Goal: Task Accomplishment & Management: Use online tool/utility

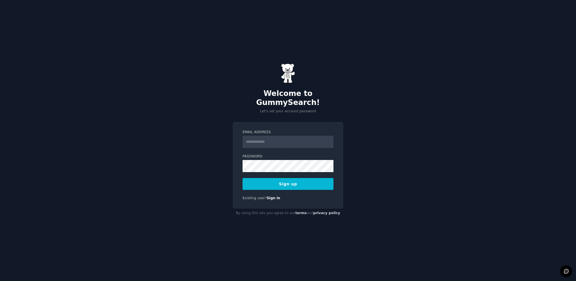
type input "**********"
click at [316, 179] on button "Sign up" at bounding box center [288, 184] width 91 height 12
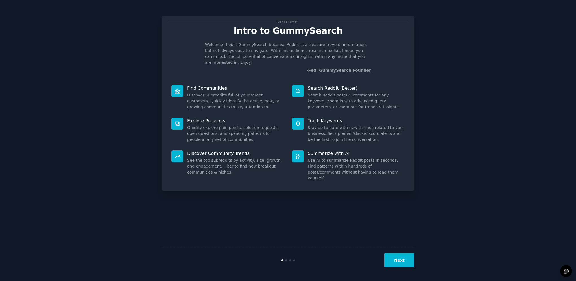
click at [401, 260] on button "Next" at bounding box center [400, 261] width 30 height 14
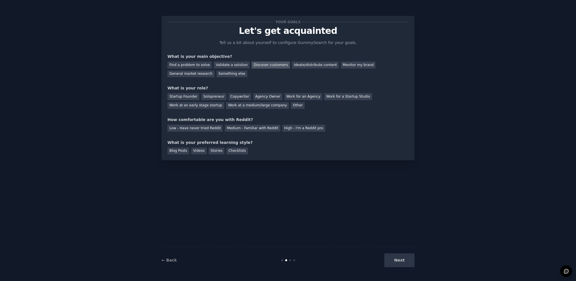
click at [266, 65] on div "Discover customers" at bounding box center [271, 65] width 38 height 7
click at [226, 107] on div "Work at a medium/large company" at bounding box center [257, 105] width 63 height 7
click at [239, 131] on div "Medium - Familiar with Reddit" at bounding box center [252, 128] width 55 height 7
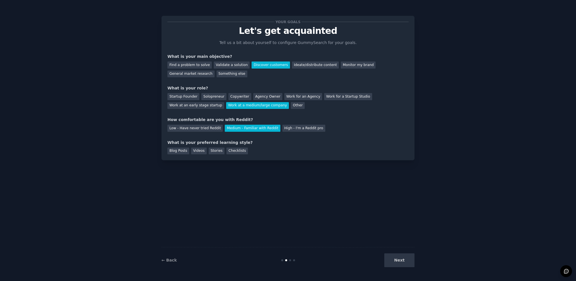
click at [400, 264] on div "Next" at bounding box center [372, 261] width 84 height 14
drag, startPoint x: 182, startPoint y: 152, endPoint x: 188, endPoint y: 152, distance: 5.9
click at [184, 152] on div "Blog Posts" at bounding box center [179, 151] width 22 height 7
drag, startPoint x: 191, startPoint y: 153, endPoint x: 211, endPoint y: 154, distance: 19.5
click at [191, 153] on div "Videos" at bounding box center [199, 151] width 16 height 7
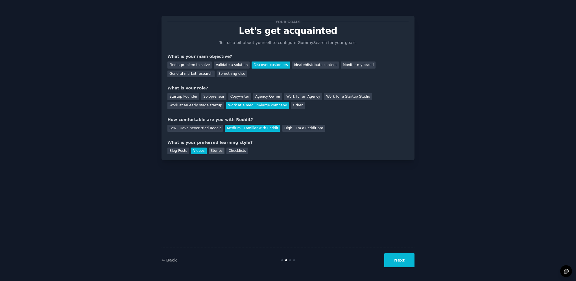
click at [214, 154] on div "Stories" at bounding box center [217, 151] width 16 height 7
click at [226, 155] on div "Your goals Let's get acquainted Tell us a bit about yourself to configure Gummy…" at bounding box center [288, 88] width 253 height 145
click at [199, 153] on div "Videos" at bounding box center [199, 151] width 16 height 7
click at [185, 152] on div "Blog Posts" at bounding box center [179, 151] width 22 height 7
click at [397, 263] on button "Next" at bounding box center [400, 261] width 30 height 14
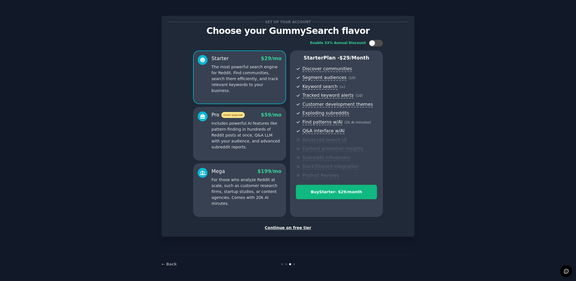
click at [298, 229] on div "Continue on free tier" at bounding box center [288, 228] width 241 height 6
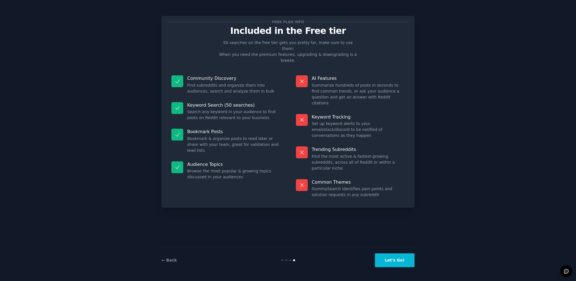
click at [402, 264] on button "Let's Go!" at bounding box center [395, 261] width 40 height 14
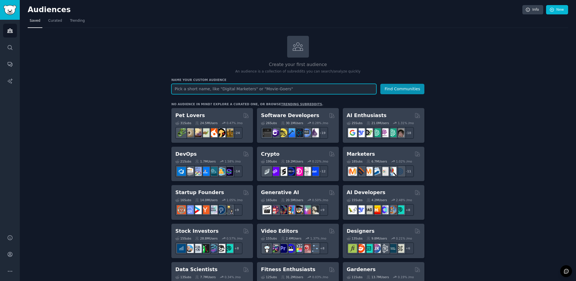
click at [268, 92] on input "text" at bounding box center [274, 89] width 205 height 10
type input "medicaldevices"
click at [381, 84] on button "Find Communities" at bounding box center [403, 89] width 44 height 10
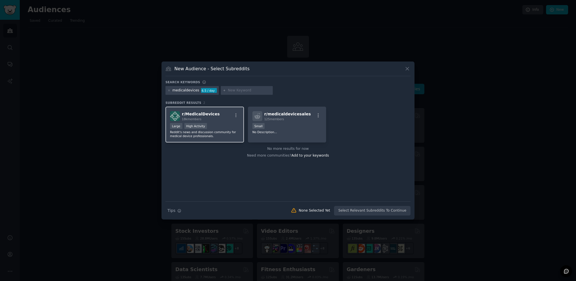
click at [205, 116] on span "r/ MedicalDevices" at bounding box center [201, 114] width 38 height 5
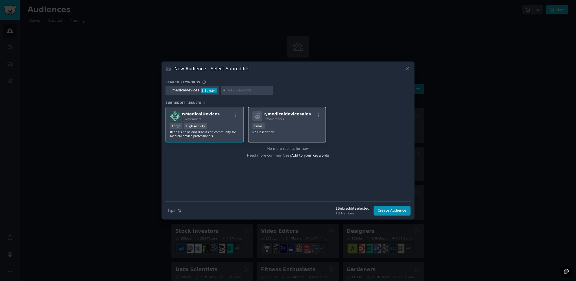
click at [305, 131] on p "No Description..." at bounding box center [288, 132] width 70 height 4
drag, startPoint x: 216, startPoint y: 124, endPoint x: 246, endPoint y: 122, distance: 30.0
click at [216, 123] on div ">= 80th percentile for submissions / day Large High Activity" at bounding box center [205, 126] width 70 height 7
click at [272, 123] on div "r/ medicaldevicesales 125 members 100 - 1000 members Small No Description..." at bounding box center [287, 125] width 79 height 36
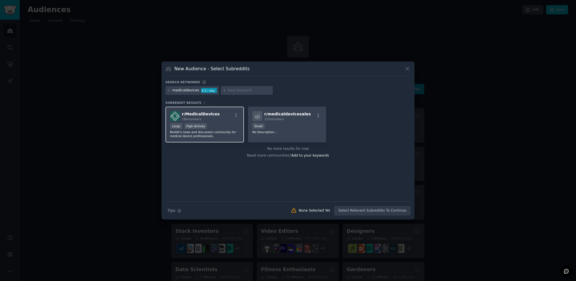
click at [203, 119] on div "18k members" at bounding box center [201, 119] width 38 height 4
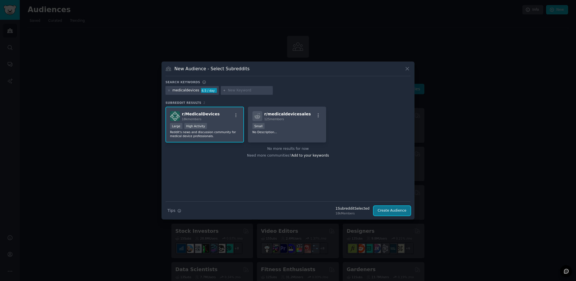
click at [395, 213] on button "Create Audience" at bounding box center [392, 211] width 37 height 10
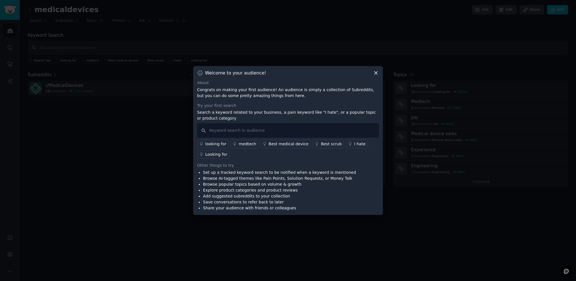
click at [374, 73] on icon at bounding box center [376, 73] width 6 height 6
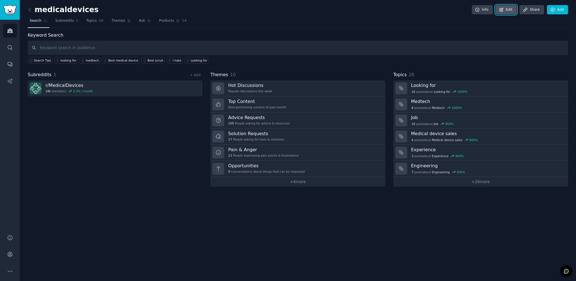
click at [514, 9] on link "Edit" at bounding box center [506, 10] width 21 height 10
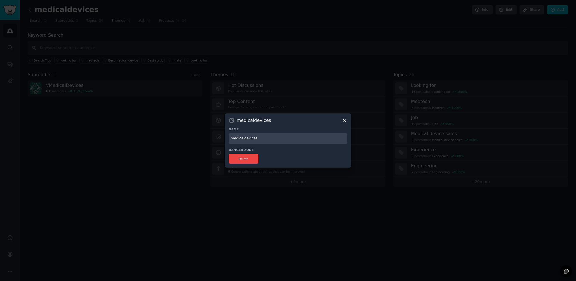
click at [261, 140] on input "medicaldevices" at bounding box center [288, 138] width 119 height 11
click at [344, 121] on icon at bounding box center [345, 121] width 6 height 6
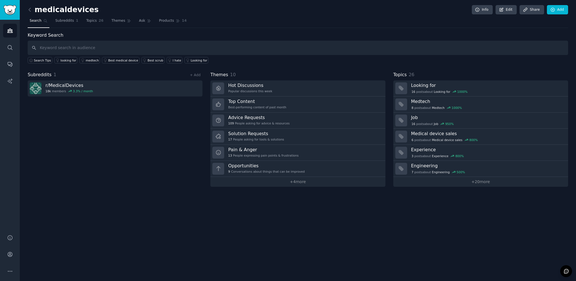
click at [88, 127] on div "Subreddits 1 + Add r/ MedicalDevices 18k members 3.3 % / month" at bounding box center [115, 129] width 175 height 116
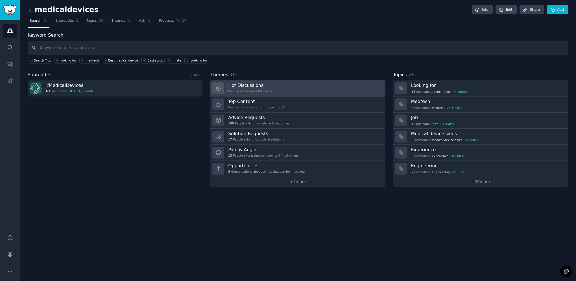
click at [266, 89] on div "Popular discussions this week" at bounding box center [250, 91] width 44 height 4
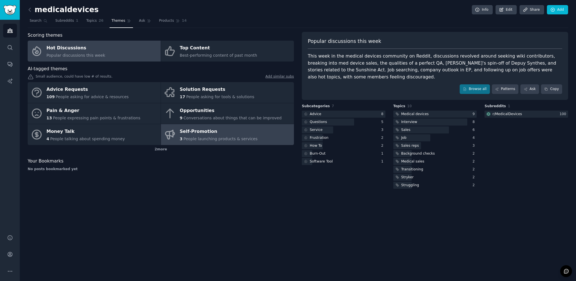
click at [211, 141] on span "People launching products & services" at bounding box center [221, 139] width 74 height 5
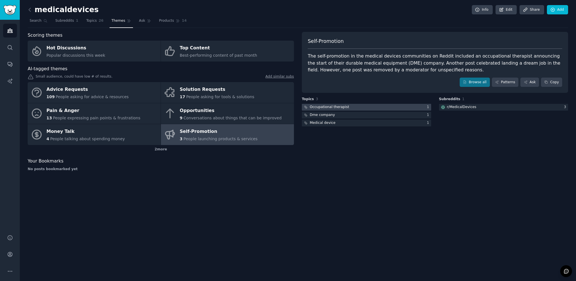
click at [347, 109] on div at bounding box center [366, 107] width 129 height 7
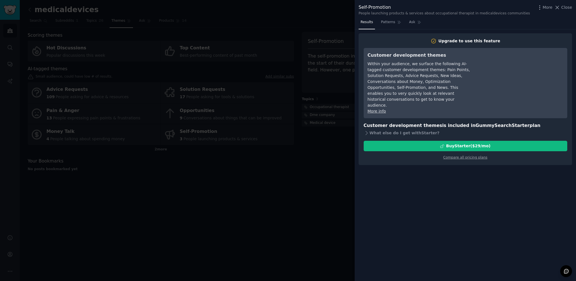
click at [322, 179] on div at bounding box center [288, 140] width 576 height 281
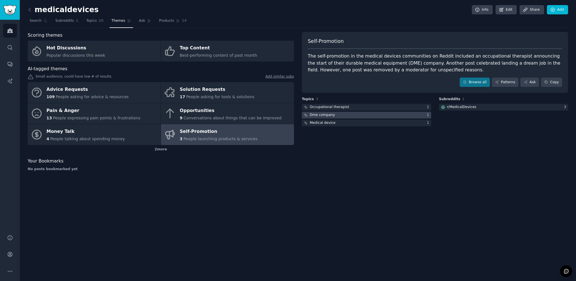
click at [318, 117] on div "Dme company" at bounding box center [322, 115] width 25 height 5
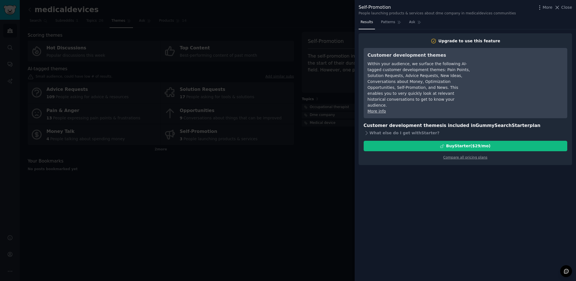
click at [310, 185] on div at bounding box center [288, 140] width 576 height 281
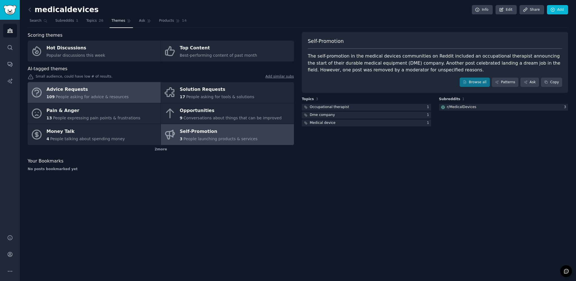
click at [92, 99] on span "People asking for advice & resources" at bounding box center [92, 97] width 73 height 5
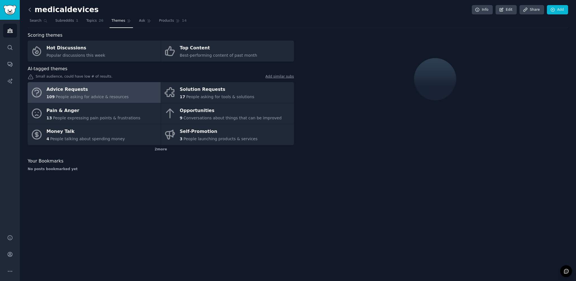
click at [28, 7] on icon at bounding box center [30, 10] width 6 height 6
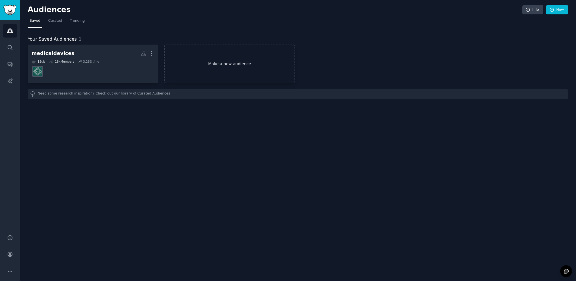
click at [263, 69] on link "Make a new audience" at bounding box center [229, 64] width 131 height 39
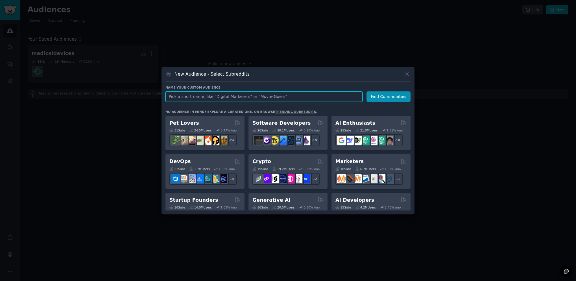
click at [277, 98] on input "text" at bounding box center [264, 97] width 197 height 10
type input "medical devices"
click button "Find Communities" at bounding box center [389, 97] width 44 height 10
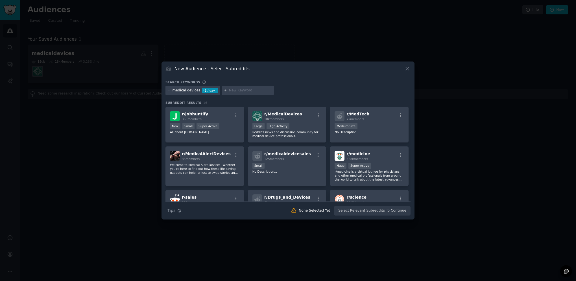
click at [185, 91] on div "medical devices" at bounding box center [187, 90] width 28 height 5
click at [184, 91] on div "medical devices" at bounding box center [187, 90] width 28 height 5
click at [292, 119] on div "18k members" at bounding box center [283, 119] width 38 height 4
click at [244, 72] on div "New Audience - Select Subreddits" at bounding box center [288, 71] width 245 height 11
click at [181, 83] on h3 "Search keywords" at bounding box center [183, 82] width 35 height 4
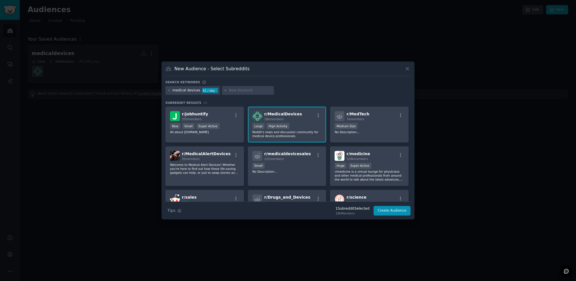
click at [255, 91] on input "text" at bounding box center [250, 90] width 43 height 5
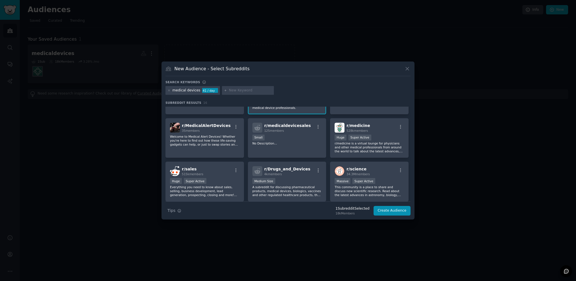
click at [237, 90] on input "text" at bounding box center [250, 90] width 43 height 5
type input "biotech"
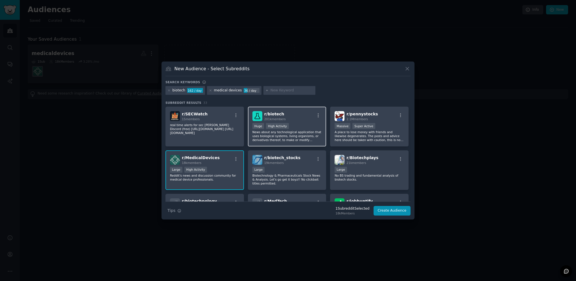
click at [298, 117] on div "r/ biotech 201k members" at bounding box center [288, 116] width 70 height 10
click at [284, 90] on input "text" at bounding box center [292, 90] width 43 height 5
type input "injectionmoulding"
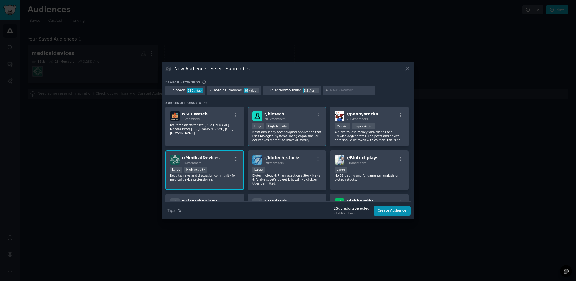
click at [286, 89] on div "injectionmoulding" at bounding box center [286, 90] width 31 height 5
click at [285, 91] on div "injectionmoulding" at bounding box center [286, 90] width 31 height 5
click at [266, 91] on icon at bounding box center [267, 90] width 3 height 3
click at [271, 90] on input "text" at bounding box center [292, 90] width 43 height 5
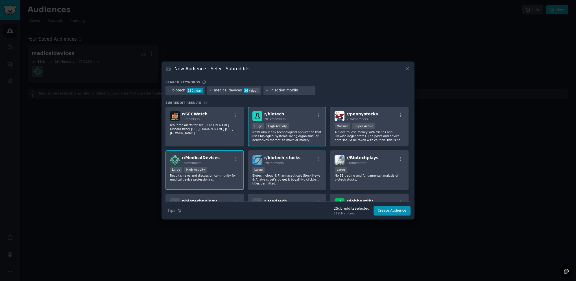
type input "injection molding"
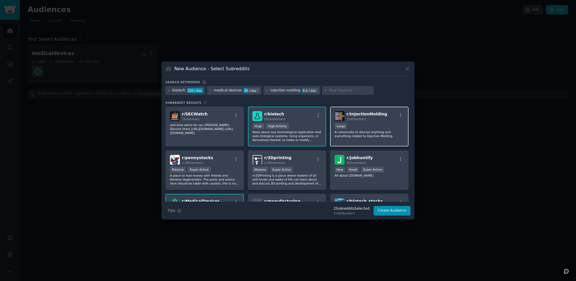
click at [378, 115] on span "r/ InjectionMolding" at bounding box center [367, 114] width 41 height 5
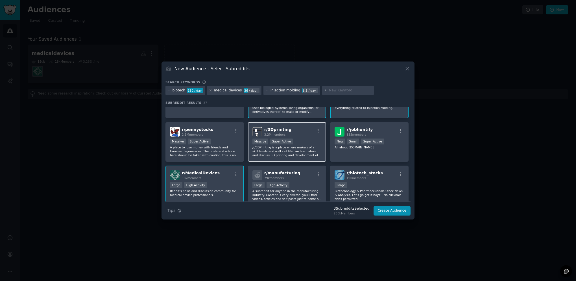
scroll to position [57, 0]
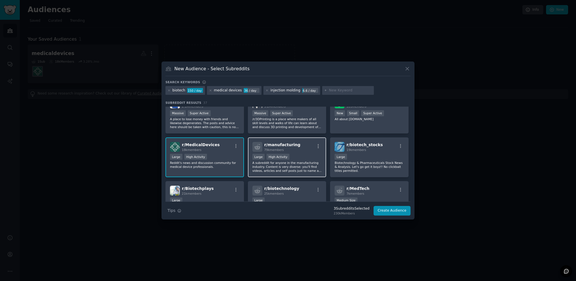
click at [292, 143] on span "r/ manufacturing" at bounding box center [282, 145] width 36 height 5
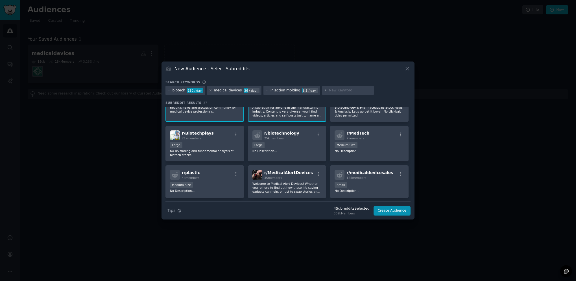
scroll to position [113, 0]
click at [391, 209] on button "Create Audience" at bounding box center [392, 211] width 37 height 10
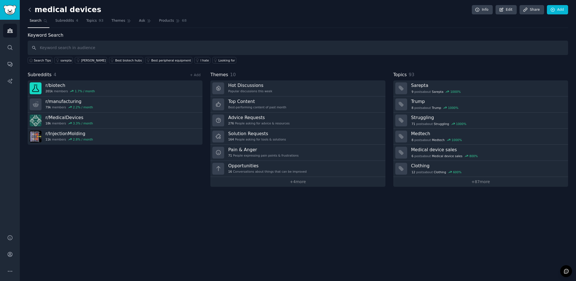
click at [28, 11] on icon at bounding box center [30, 10] width 6 height 6
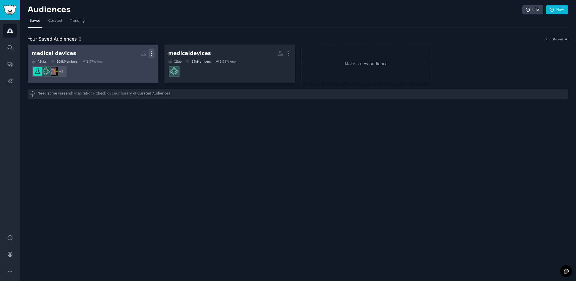
click at [153, 53] on icon "button" at bounding box center [152, 54] width 6 height 6
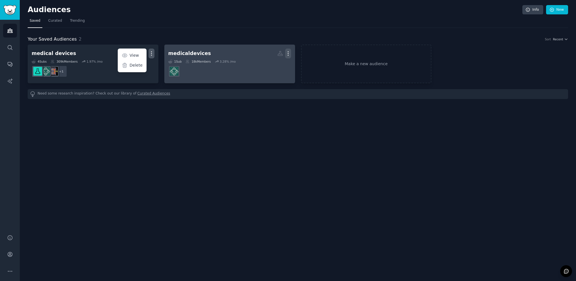
click at [290, 52] on icon "button" at bounding box center [288, 54] width 6 height 6
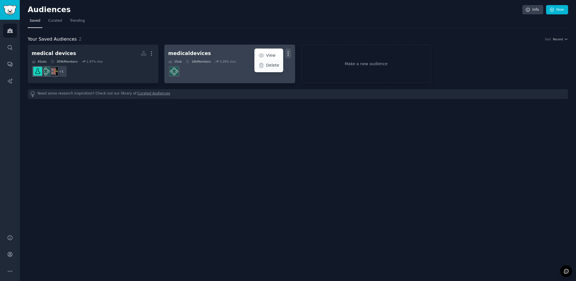
click at [270, 65] on p "Delete" at bounding box center [272, 65] width 13 height 6
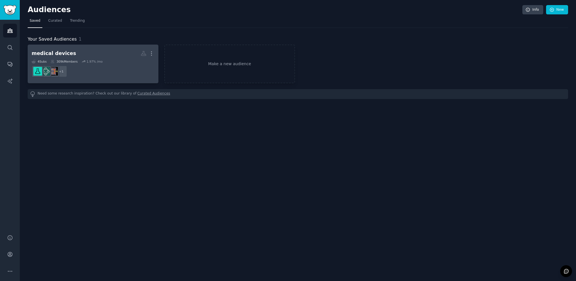
click at [99, 53] on h2 "medical devices Custom Audience More" at bounding box center [93, 54] width 123 height 10
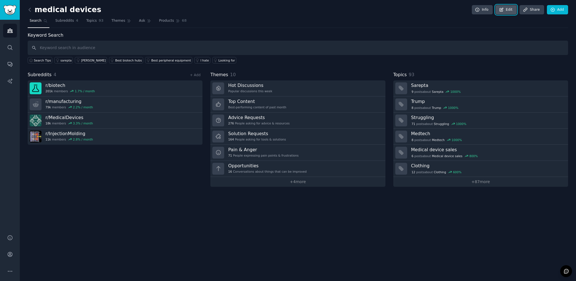
click at [503, 7] on icon at bounding box center [501, 9] width 5 height 5
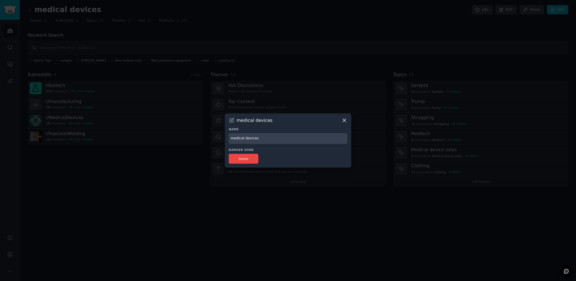
click at [250, 138] on input "medical devices" at bounding box center [288, 138] width 119 height 11
click at [249, 138] on input "medical devices" at bounding box center [288, 138] width 119 height 11
type input "Nolato Watchlist"
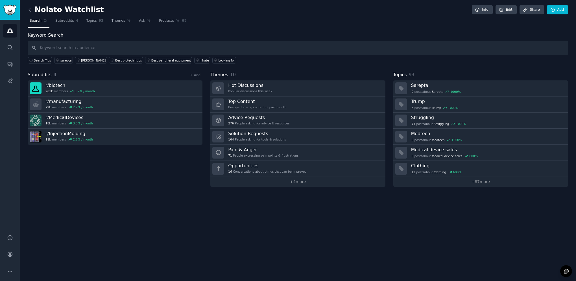
click at [166, 175] on div "Subreddits 4 + Add r/ biotech 201k members 1.7 % / month r/ manufacturing 79k m…" at bounding box center [115, 129] width 175 height 116
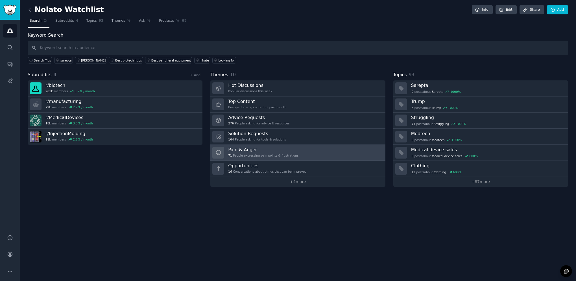
click at [270, 151] on h3 "Pain & Anger" at bounding box center [263, 150] width 70 height 6
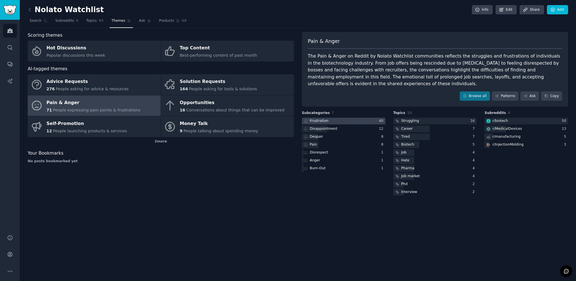
click at [317, 120] on div "Frustration" at bounding box center [319, 121] width 19 height 5
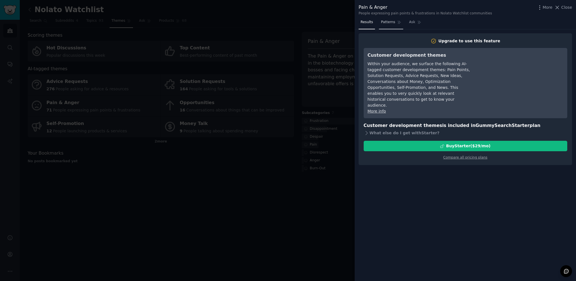
click at [385, 23] on span "Patterns" at bounding box center [388, 22] width 14 height 5
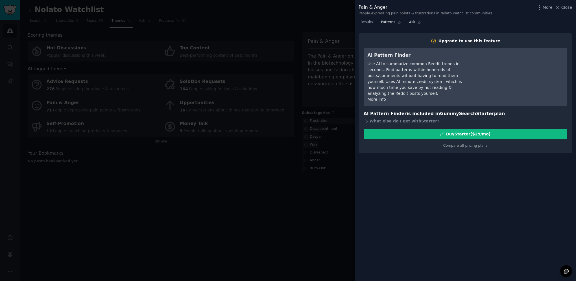
click at [410, 23] on span "Ask" at bounding box center [412, 22] width 6 height 5
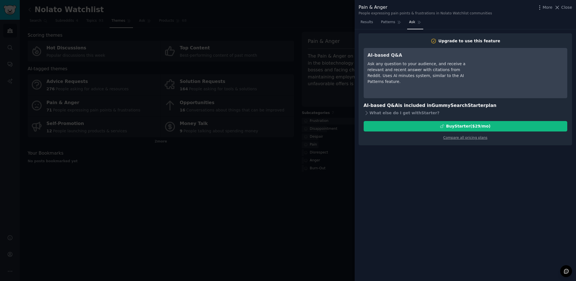
click at [276, 200] on div at bounding box center [288, 140] width 576 height 281
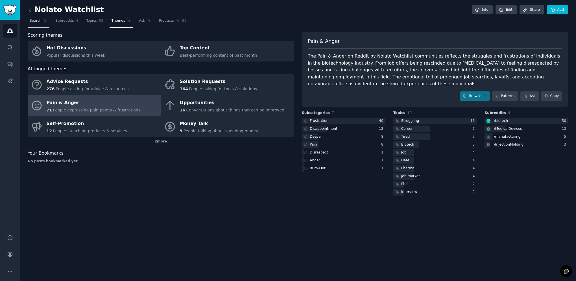
click at [46, 26] on link "Search" at bounding box center [39, 22] width 22 height 12
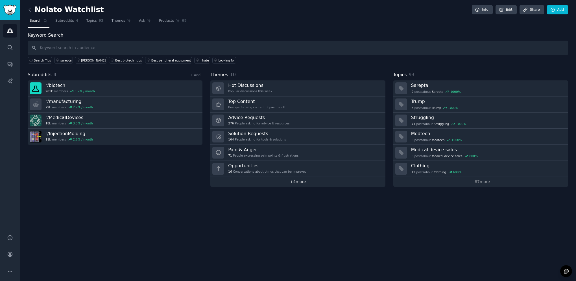
click at [302, 182] on link "+ 4 more" at bounding box center [298, 182] width 175 height 10
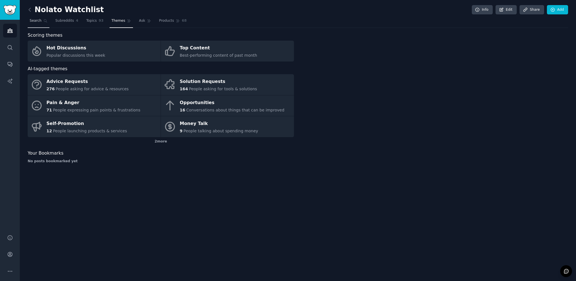
click at [40, 21] on span "Search" at bounding box center [36, 20] width 12 height 5
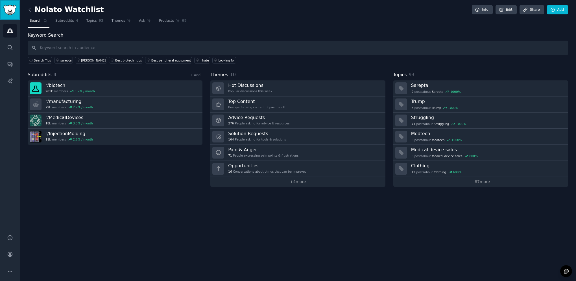
click at [15, 15] on link "Sidebar" at bounding box center [10, 10] width 20 height 20
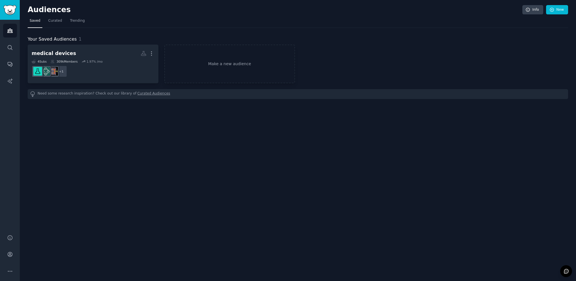
click at [116, 136] on div "Audiences Info New Saved Curated Trending Your Saved Audiences 1 medical device…" at bounding box center [298, 140] width 557 height 281
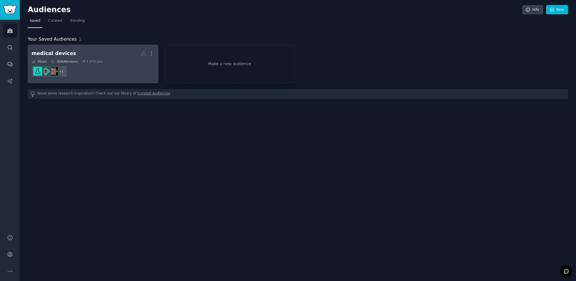
click at [94, 55] on h2 "medical devices Custom Audience More" at bounding box center [93, 54] width 123 height 10
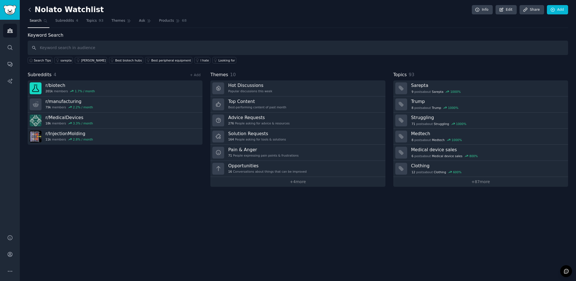
click at [31, 10] on icon at bounding box center [30, 10] width 6 height 6
